Goal: Find contact information: Find contact information

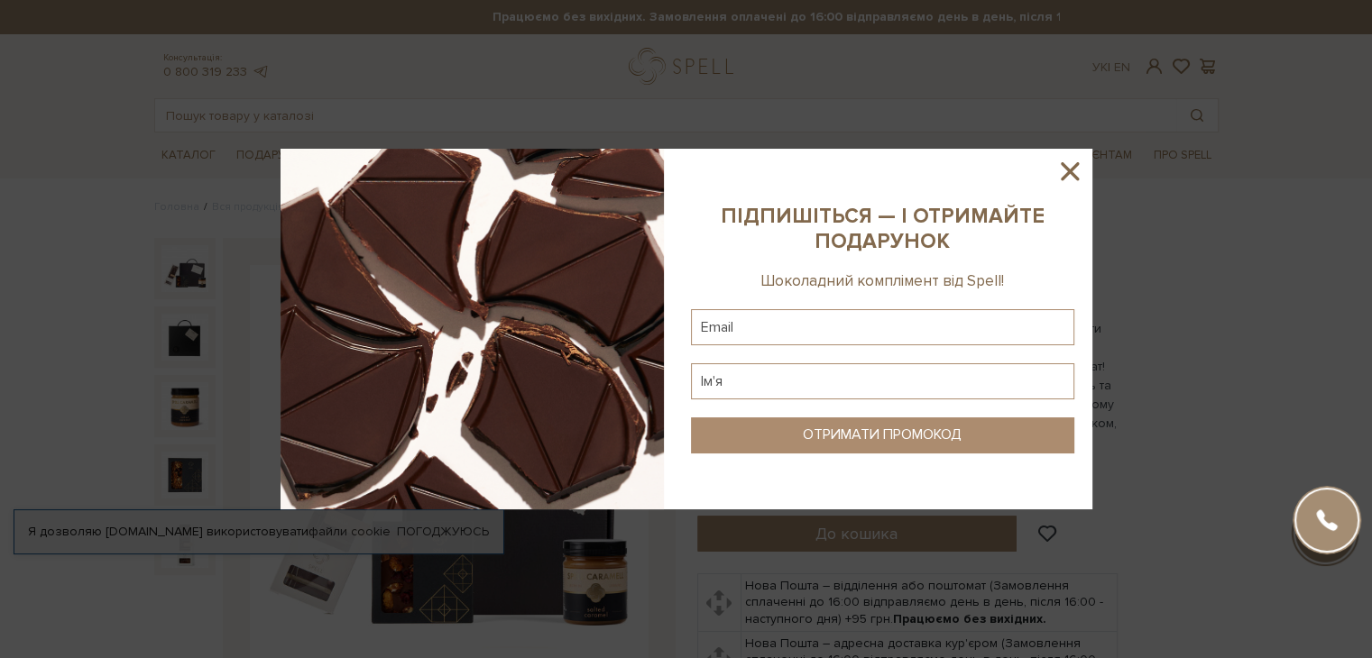
click at [1068, 179] on icon at bounding box center [1069, 171] width 31 height 31
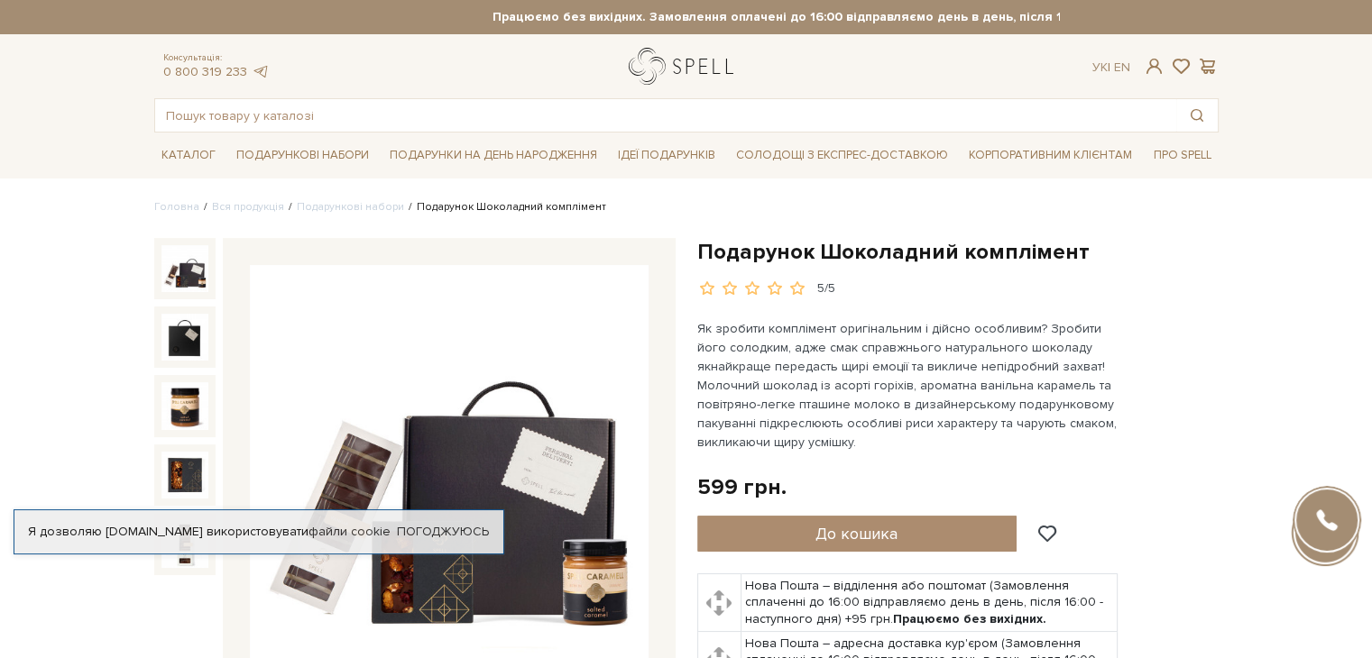
click at [703, 69] on link "logo" at bounding box center [685, 66] width 113 height 37
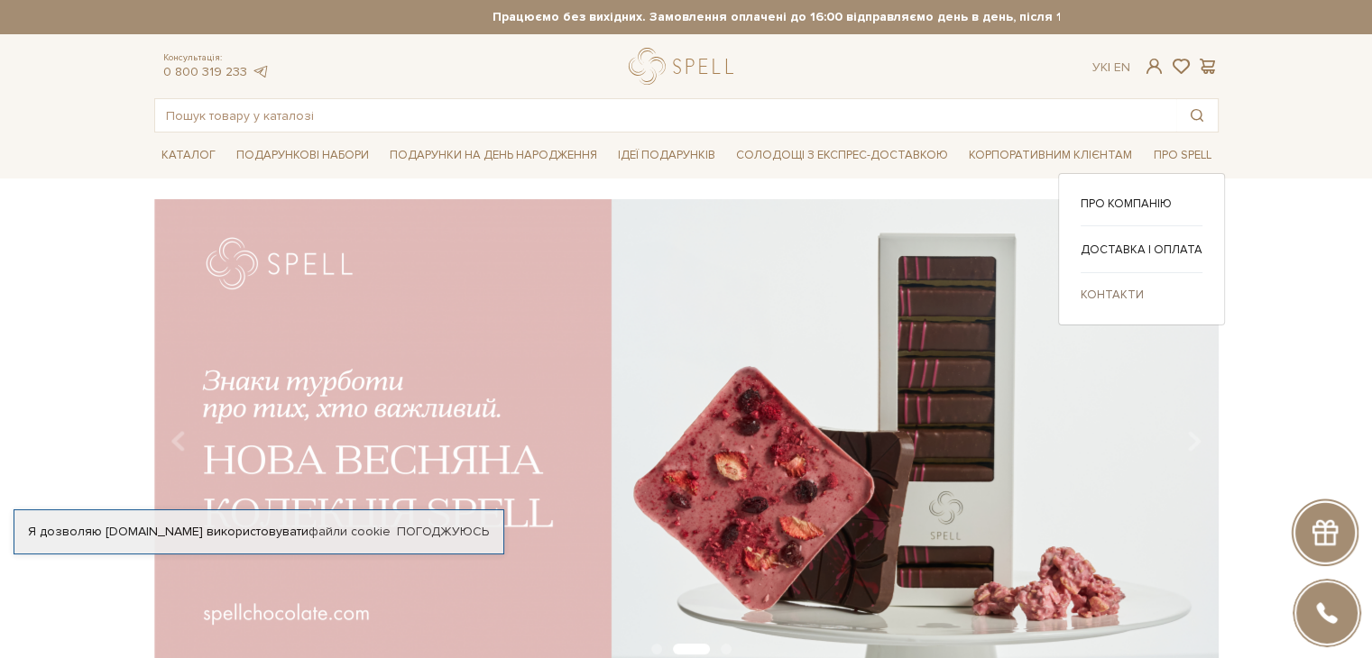
click at [1135, 296] on link "Контакти" at bounding box center [1141, 295] width 122 height 16
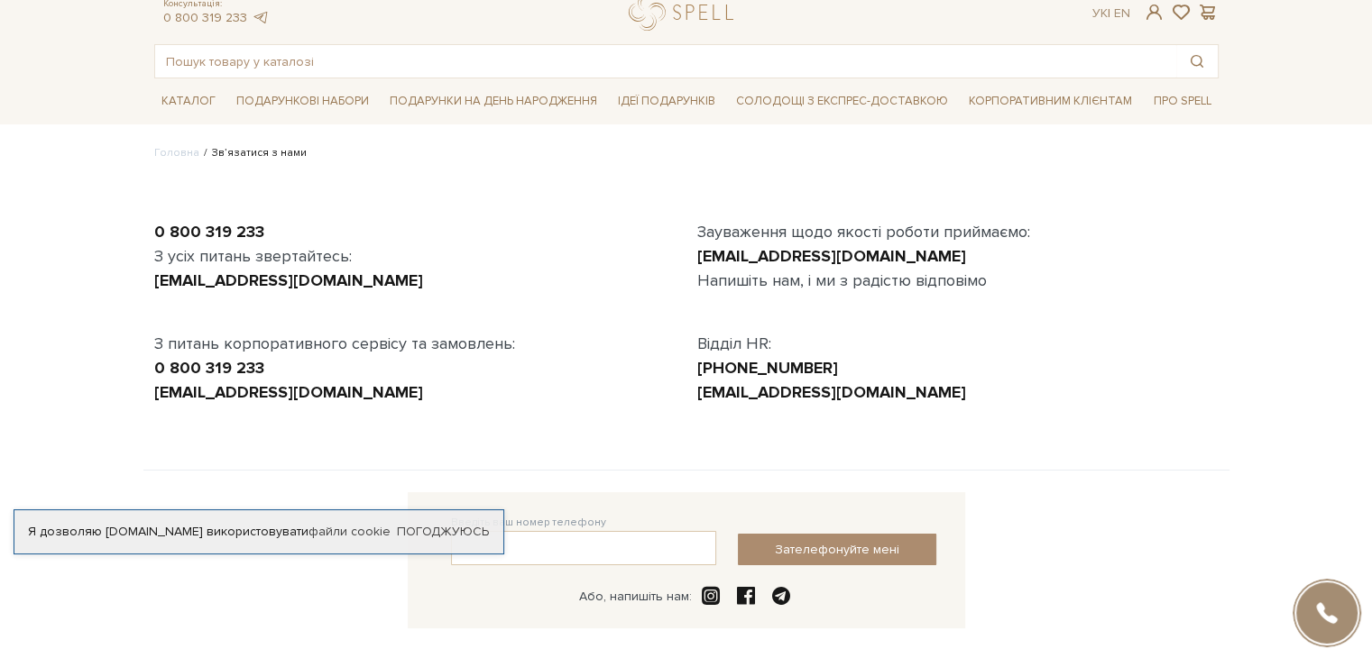
scroll to position [87, 0]
